Goal: Information Seeking & Learning: Learn about a topic

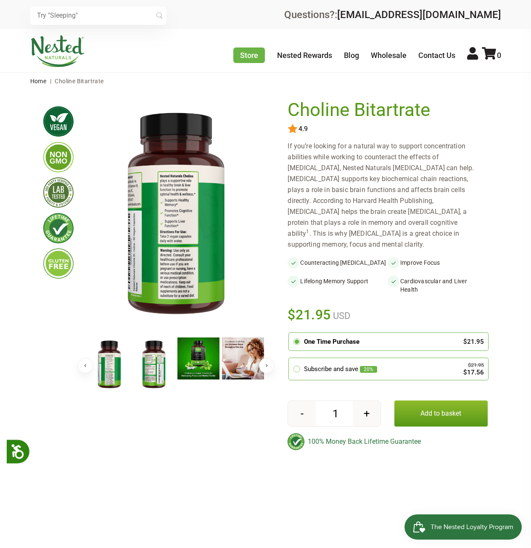
click at [153, 372] on img at bounding box center [154, 365] width 42 height 55
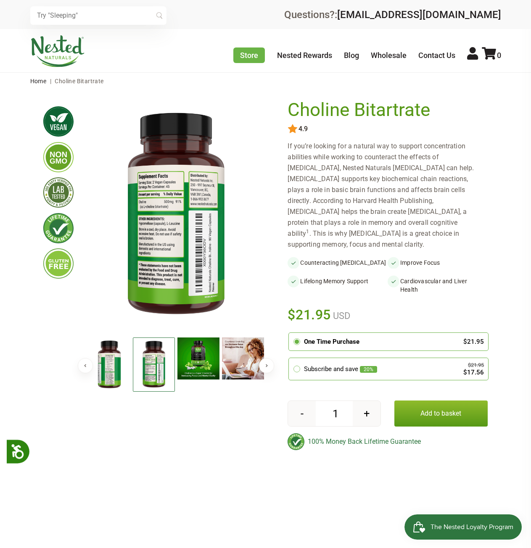
click at [103, 370] on img at bounding box center [109, 365] width 42 height 55
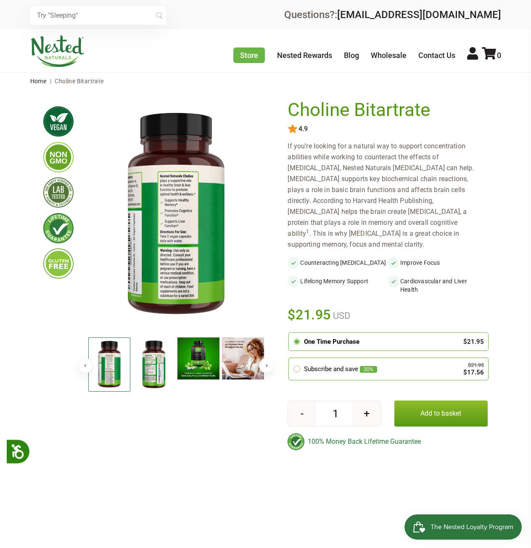
click at [151, 372] on img at bounding box center [154, 365] width 42 height 55
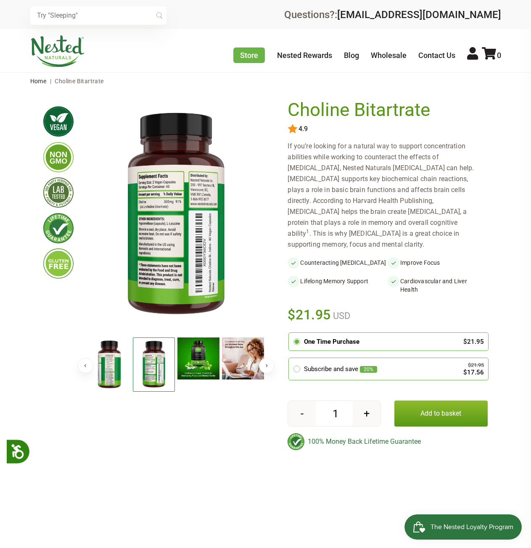
click at [164, 229] on img at bounding box center [176, 215] width 178 height 231
click at [168, 224] on img at bounding box center [176, 215] width 178 height 231
click at [48, 195] on img at bounding box center [58, 192] width 30 height 30
click at [269, 365] on button "Next" at bounding box center [266, 365] width 15 height 15
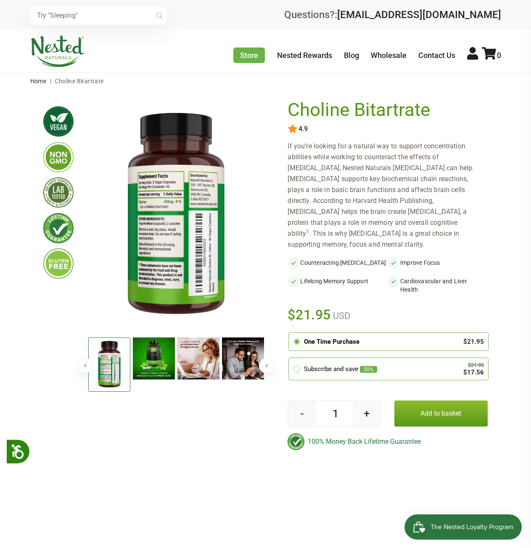
click at [269, 365] on button "Next" at bounding box center [266, 365] width 15 height 15
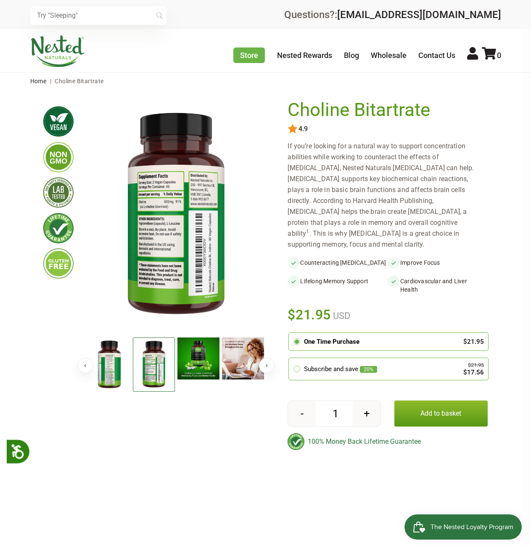
click at [105, 358] on img at bounding box center [109, 365] width 42 height 55
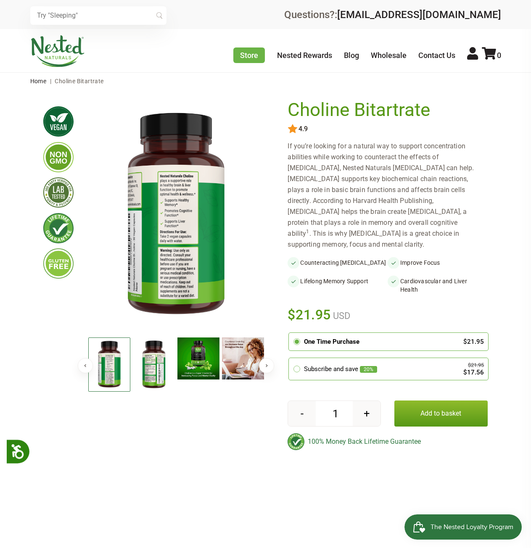
click at [157, 366] on img at bounding box center [154, 365] width 42 height 55
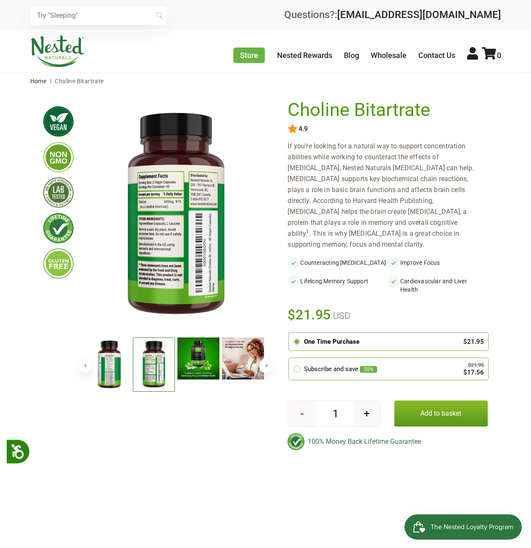
click at [105, 367] on img at bounding box center [109, 365] width 42 height 55
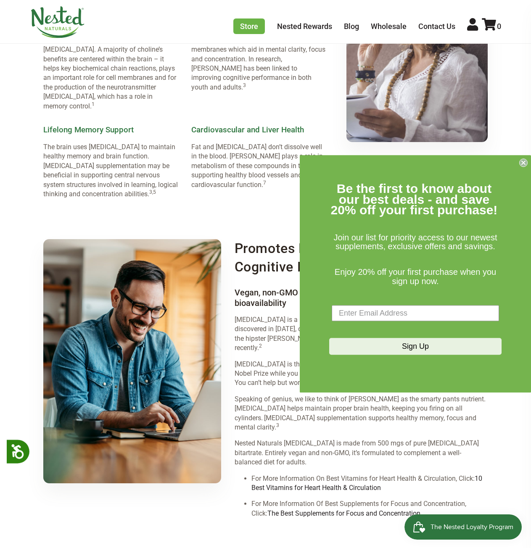
scroll to position [883, 0]
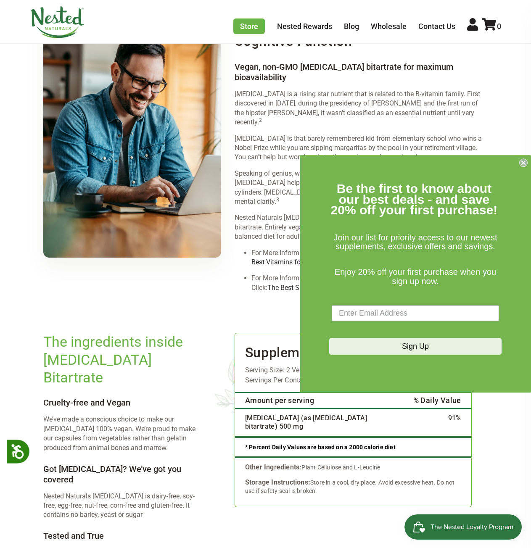
click at [519, 163] on form "Be the first to know about our best deals - and save 20% off your first purchas…" at bounding box center [415, 274] width 231 height 238
click at [523, 162] on icon "Close dialog" at bounding box center [523, 162] width 3 height 3
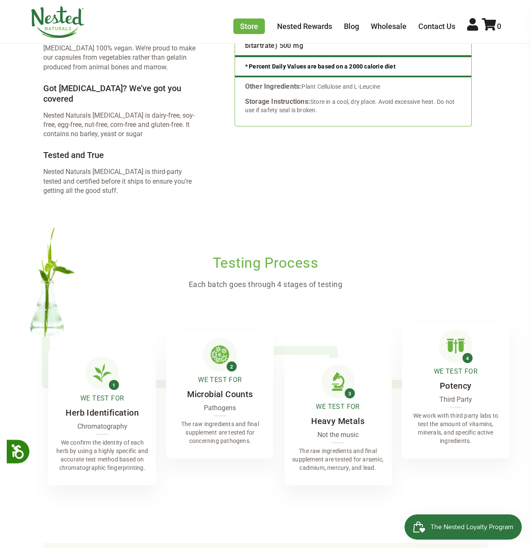
scroll to position [1283, 0]
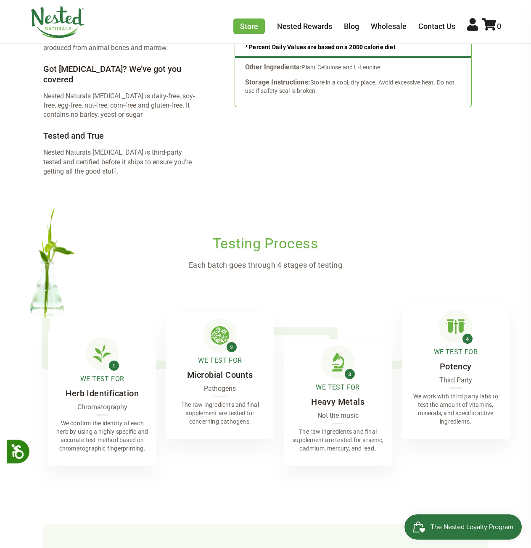
click at [112, 337] on img at bounding box center [102, 354] width 34 height 34
click at [315, 421] on p "The raw ingredients and final supplement are tested for arsenic, cadmium, mercu…" at bounding box center [338, 440] width 108 height 39
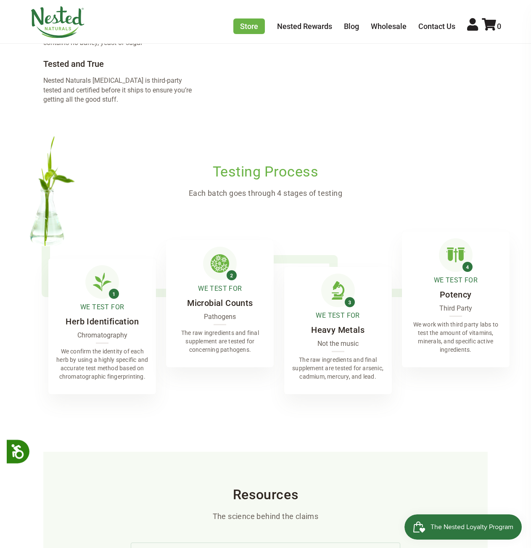
scroll to position [1409, 0]
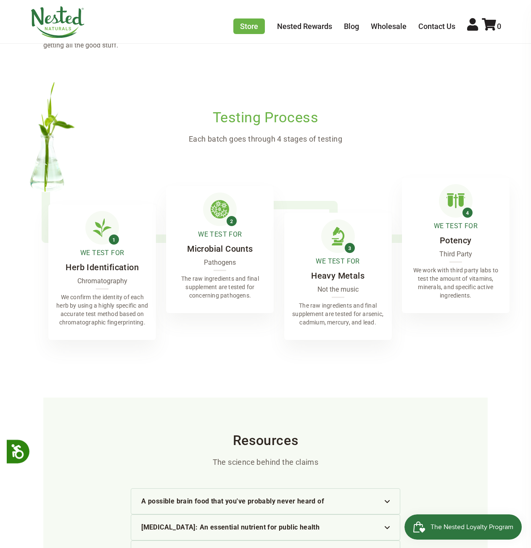
click at [341, 295] on p "The raw ingredients and final supplement are tested for arsenic, cadmium, mercu…" at bounding box center [338, 314] width 108 height 39
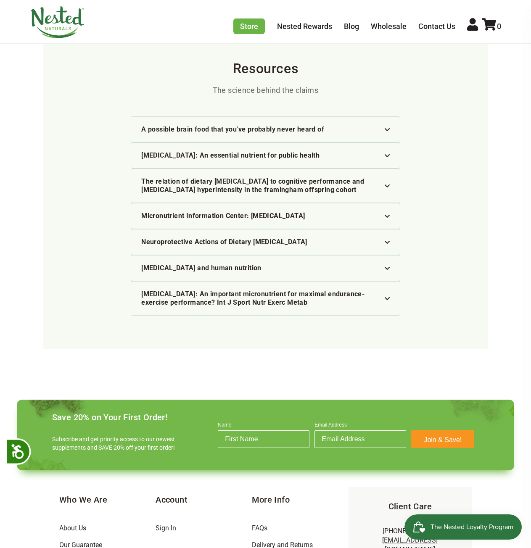
scroll to position [1788, 0]
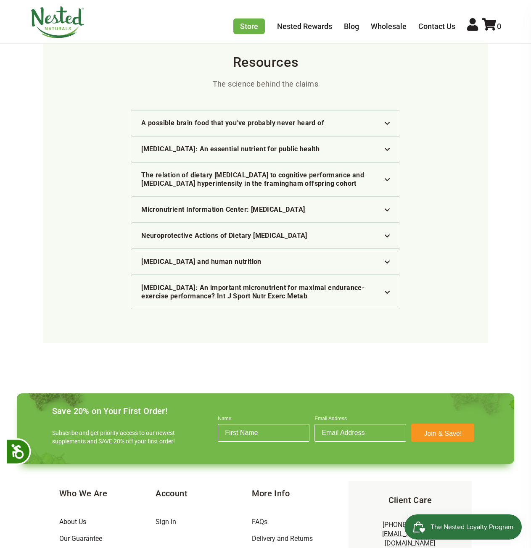
click at [77, 518] on link "About Us" at bounding box center [72, 522] width 27 height 8
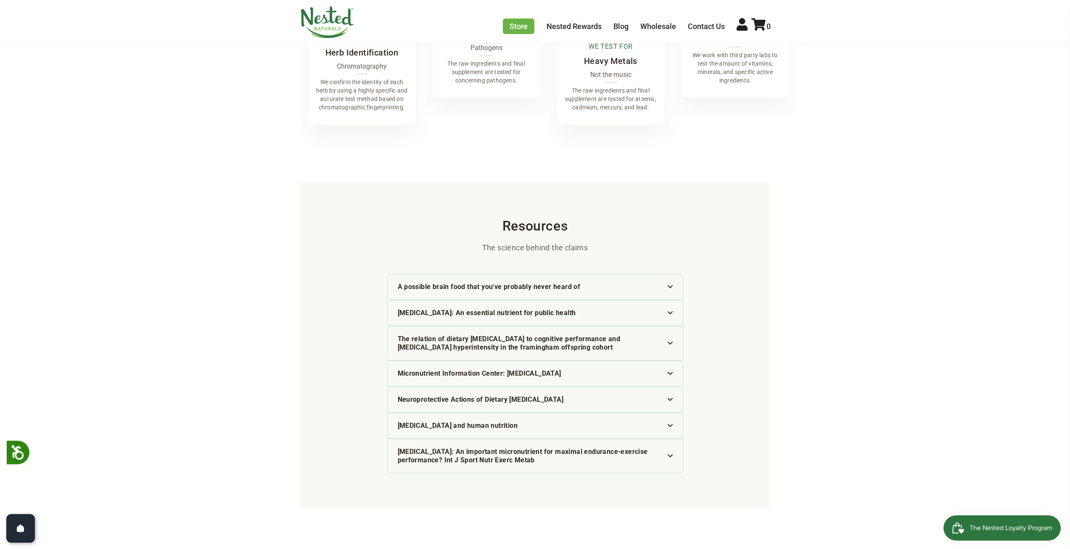
scroll to position [1565, 0]
click at [531, 285] on div "A possible brain food that you've probably never heard of" at bounding box center [535, 289] width 275 height 8
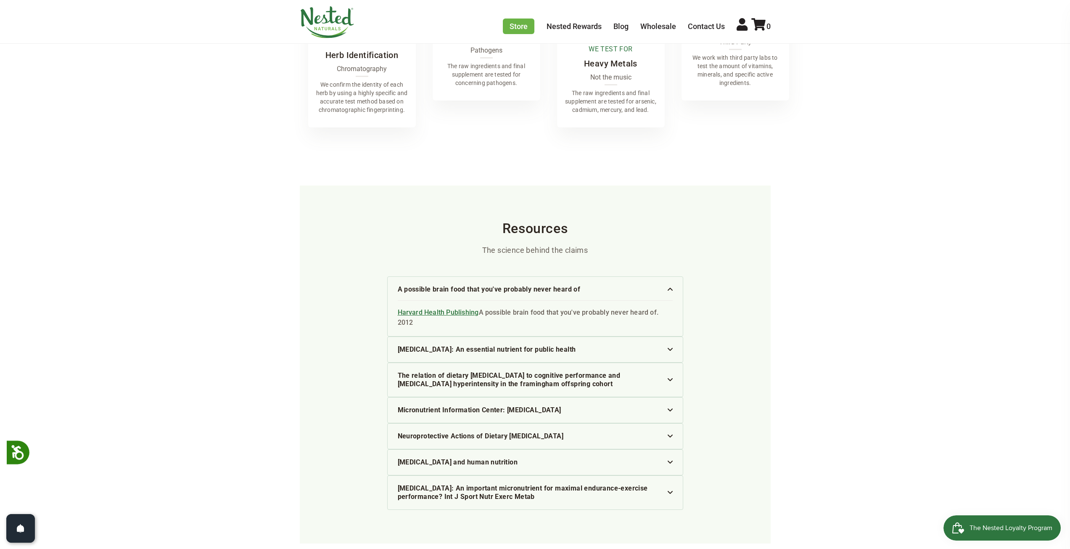
click at [531, 285] on div "A possible brain food that you've probably never heard of" at bounding box center [535, 289] width 275 height 8
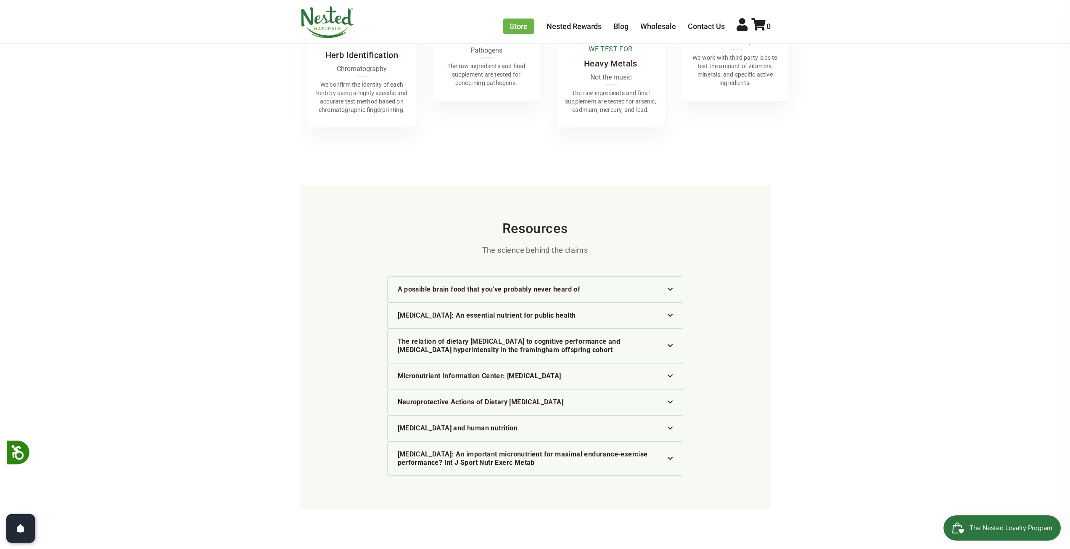
click at [531, 285] on div "A possible brain food that you've probably never heard of" at bounding box center [535, 289] width 275 height 8
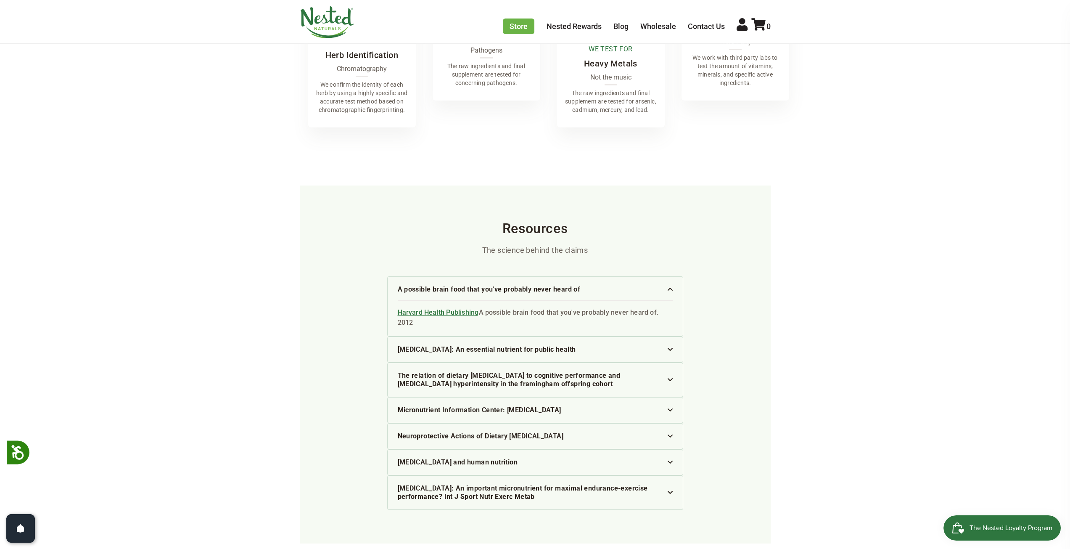
click at [531, 285] on div "A possible brain food that you've probably never heard of" at bounding box center [535, 289] width 275 height 8
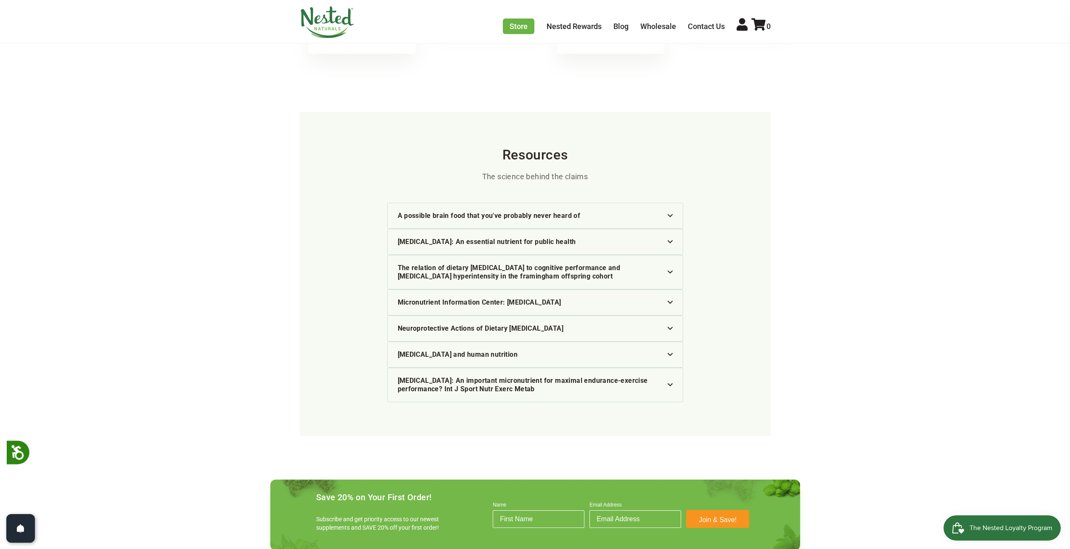
scroll to position [1776, 0]
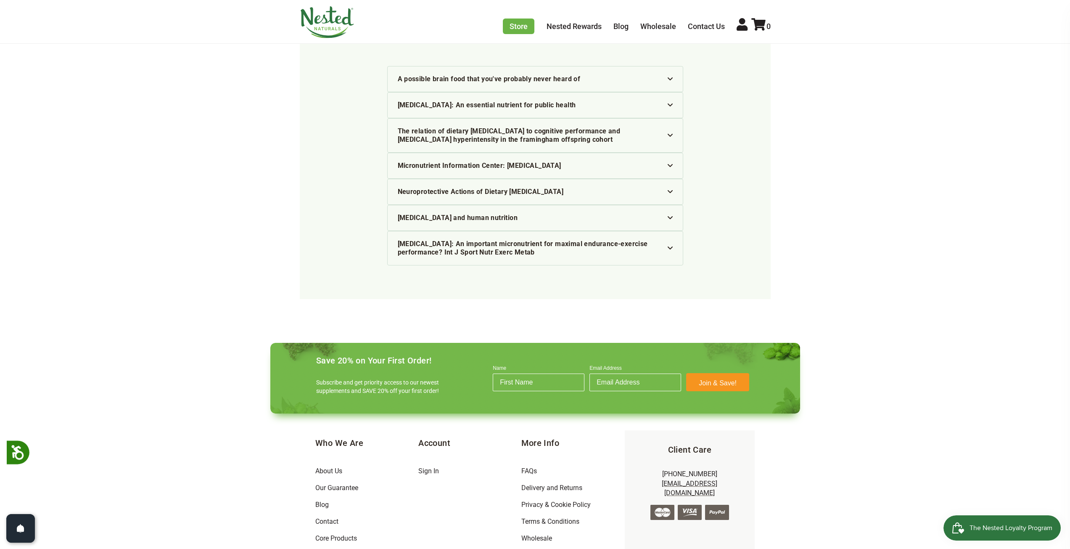
click at [339, 484] on link "Our Guarantee" at bounding box center [336, 488] width 43 height 8
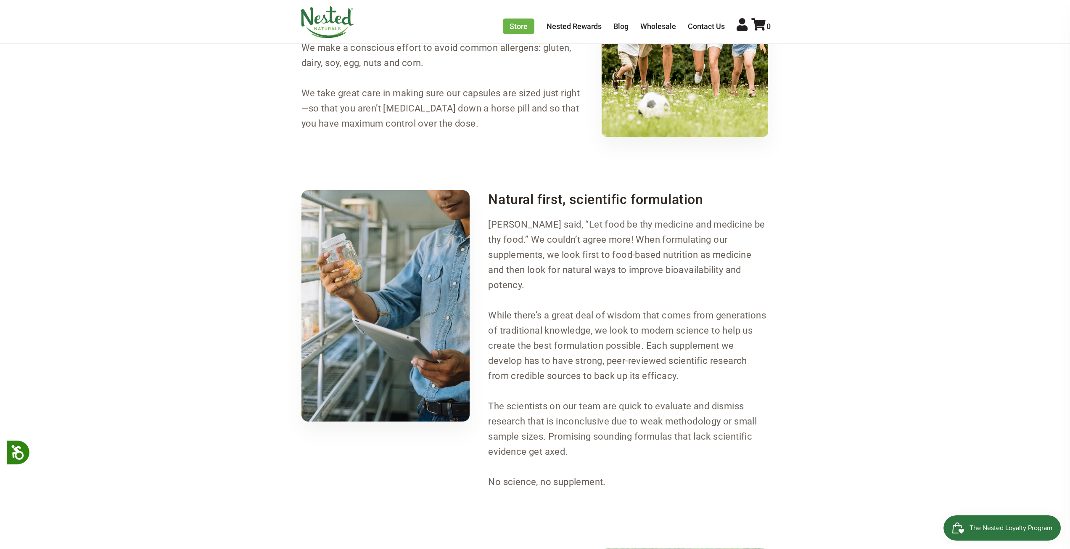
scroll to position [1278, 0]
